Goal: Browse casually: Explore the website without a specific task or goal

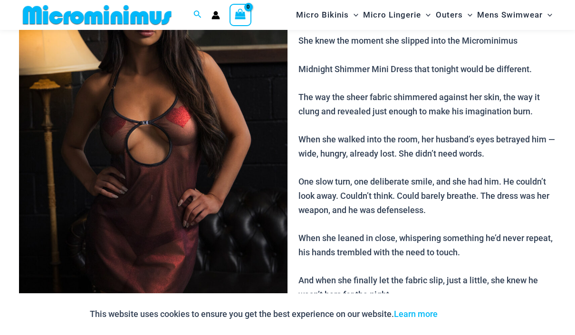
scroll to position [131, 0]
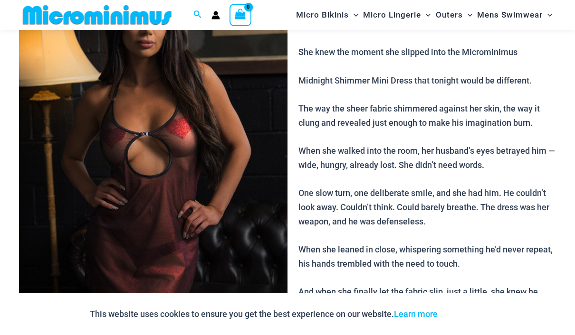
click at [117, 171] on img at bounding box center [153, 156] width 268 height 403
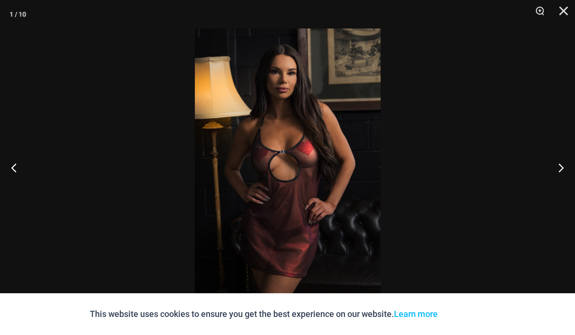
scroll to position [0, 0]
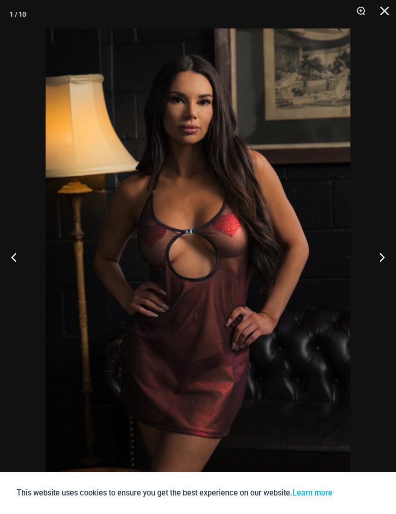
click at [374, 264] on button "Next" at bounding box center [379, 257] width 36 height 48
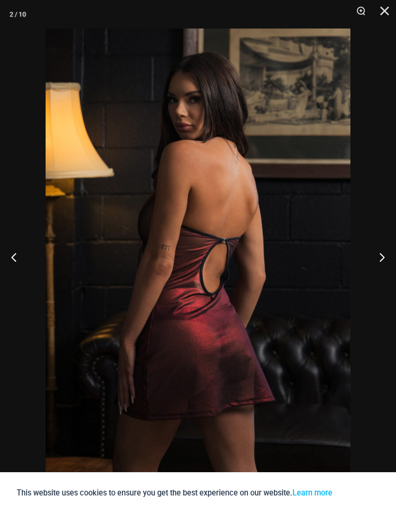
click at [373, 260] on button "Next" at bounding box center [379, 257] width 36 height 48
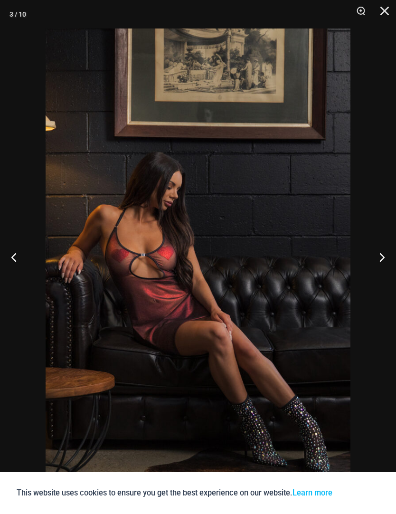
click at [379, 258] on button "Next" at bounding box center [379, 257] width 36 height 48
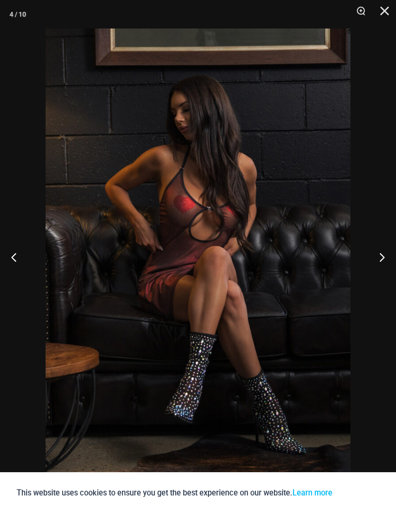
click at [381, 260] on button "Next" at bounding box center [379, 257] width 36 height 48
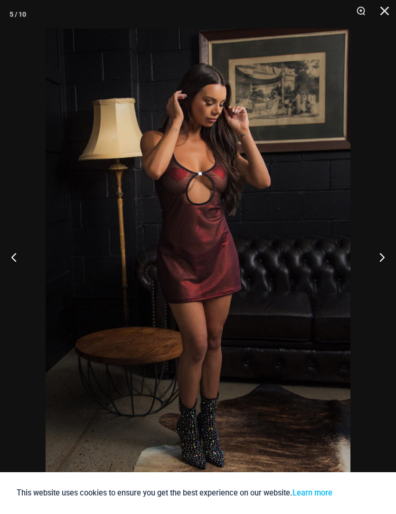
click at [378, 261] on button "Next" at bounding box center [379, 257] width 36 height 48
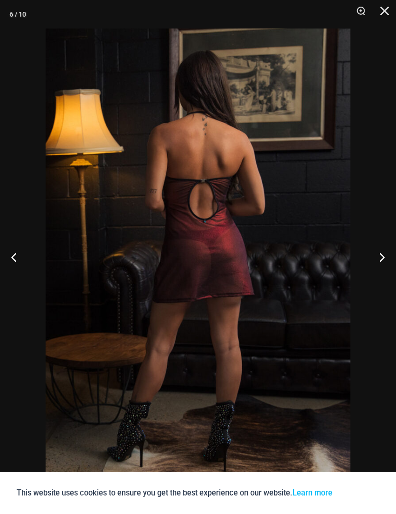
click at [379, 261] on button "Next" at bounding box center [379, 257] width 36 height 48
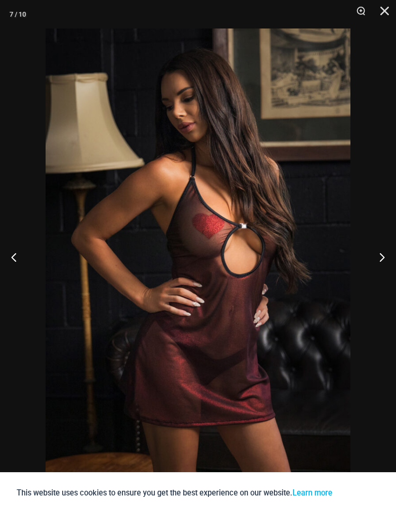
click at [378, 262] on button "Next" at bounding box center [379, 257] width 36 height 48
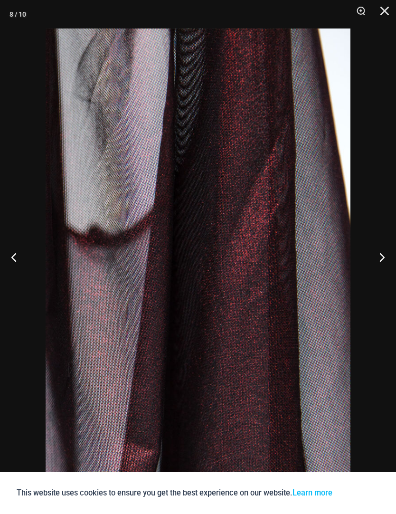
click at [380, 262] on button "Next" at bounding box center [379, 257] width 36 height 48
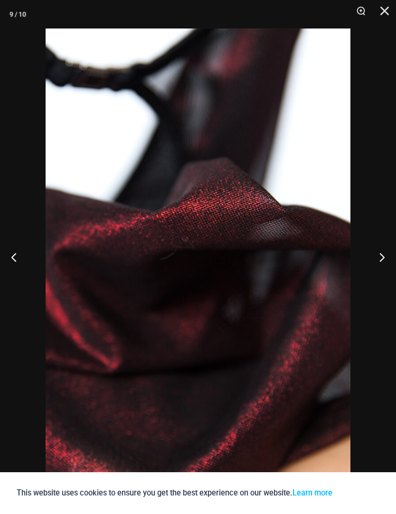
click at [380, 262] on button "Next" at bounding box center [379, 257] width 36 height 48
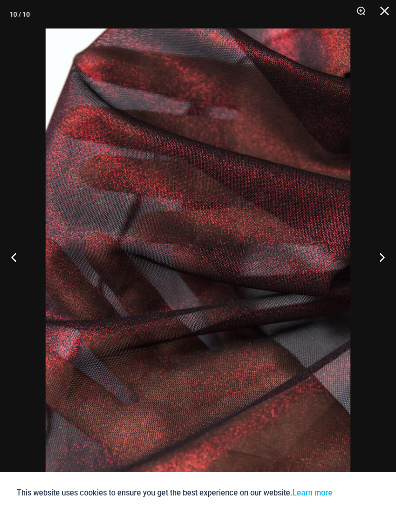
click at [377, 262] on button "Next" at bounding box center [379, 257] width 36 height 48
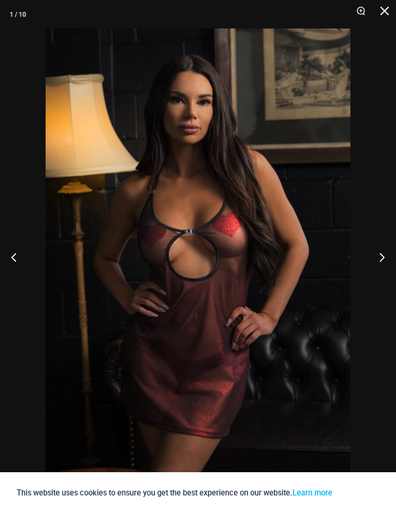
click at [375, 9] on button "Close" at bounding box center [382, 14] width 24 height 29
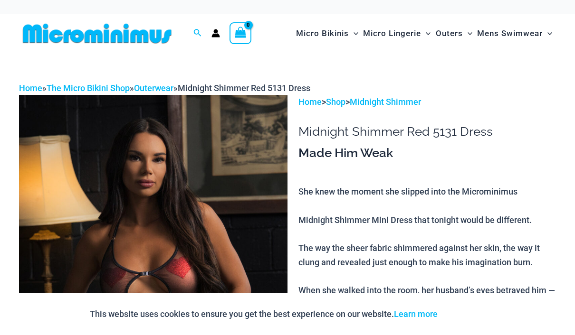
click at [68, 39] on img at bounding box center [97, 33] width 156 height 21
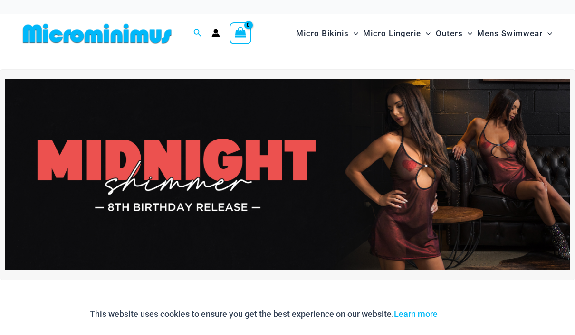
click at [486, 59] on div at bounding box center [287, 61] width 537 height 17
click at [40, 139] on img at bounding box center [287, 175] width 564 height 192
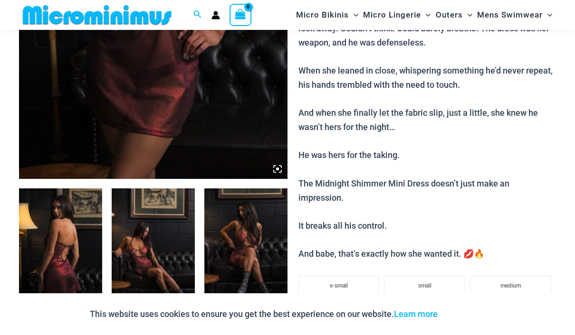
scroll to position [327, 0]
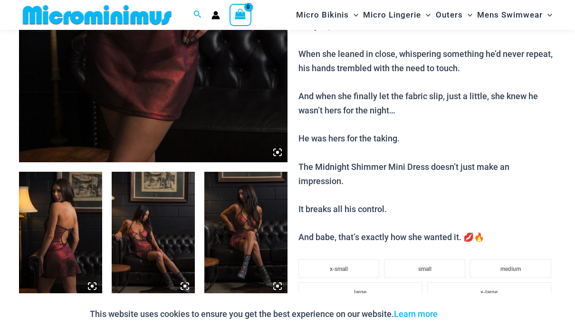
click at [64, 228] on img at bounding box center [60, 234] width 83 height 125
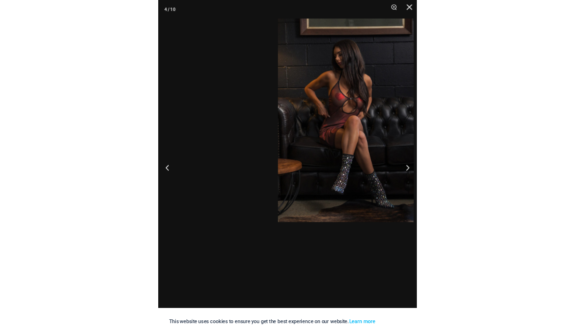
scroll to position [324, 0]
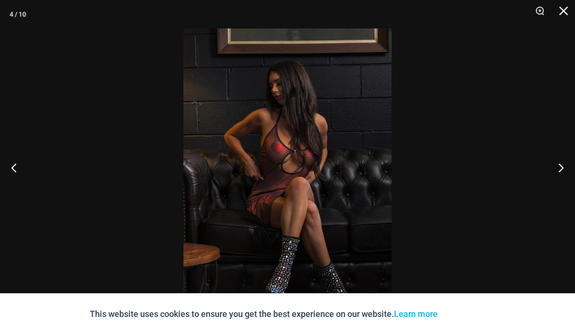
click at [571, 9] on button "Close" at bounding box center [560, 14] width 24 height 29
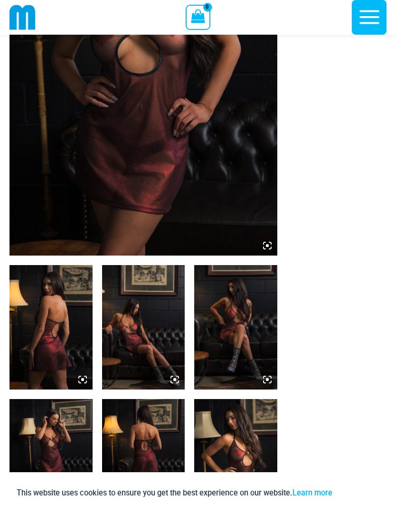
scroll to position [203, 0]
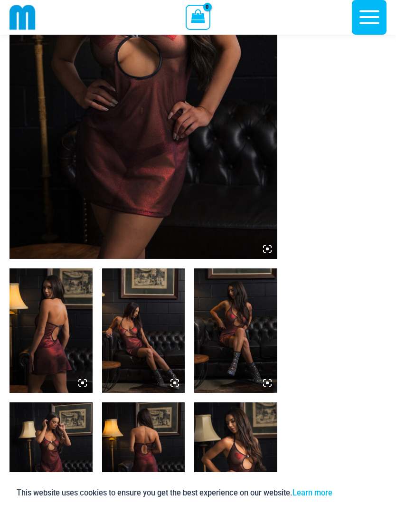
click at [62, 303] on img at bounding box center [51, 330] width 83 height 124
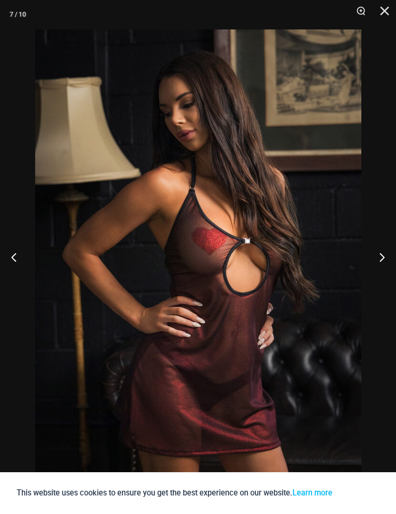
click at [393, 4] on button "Close" at bounding box center [382, 14] width 24 height 29
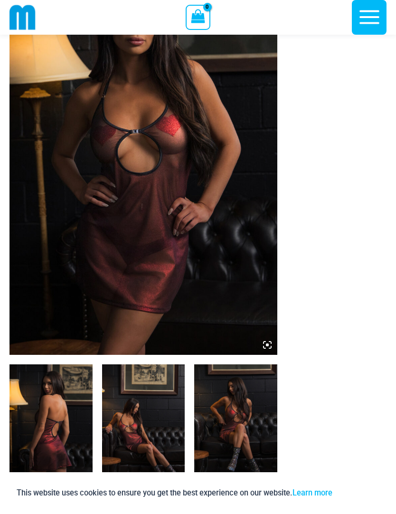
scroll to position [0, 0]
